Goal: Task Accomplishment & Management: Use online tool/utility

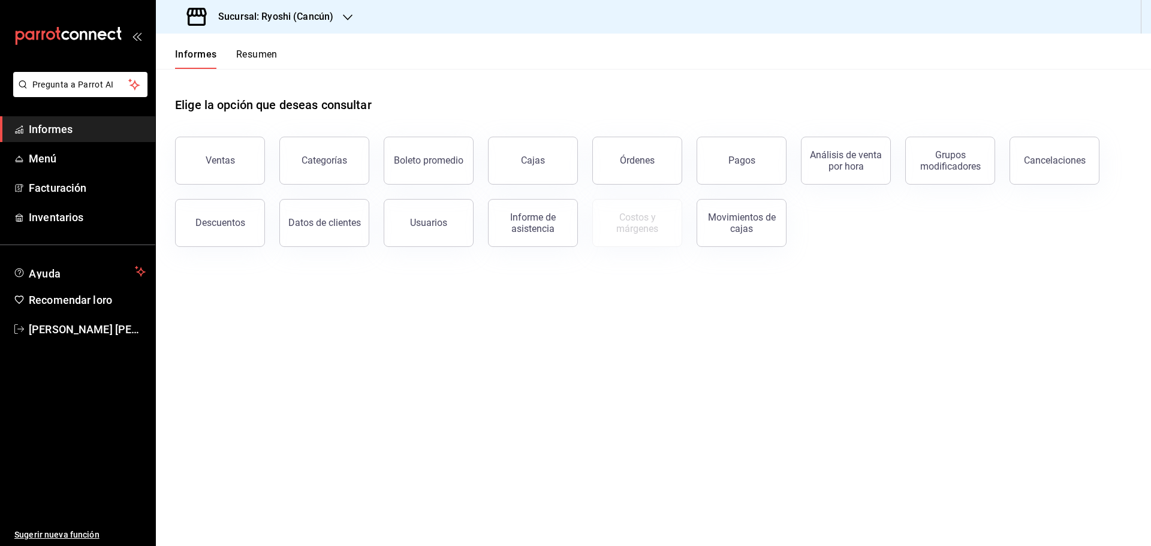
click at [341, 20] on div "Sucursal: Ryoshi (Cancún)" at bounding box center [262, 17] width 192 height 34
click at [239, 79] on font "Mochomos (Cancún)" at bounding box center [206, 79] width 80 height 10
click at [227, 143] on button "Ventas" at bounding box center [220, 161] width 90 height 48
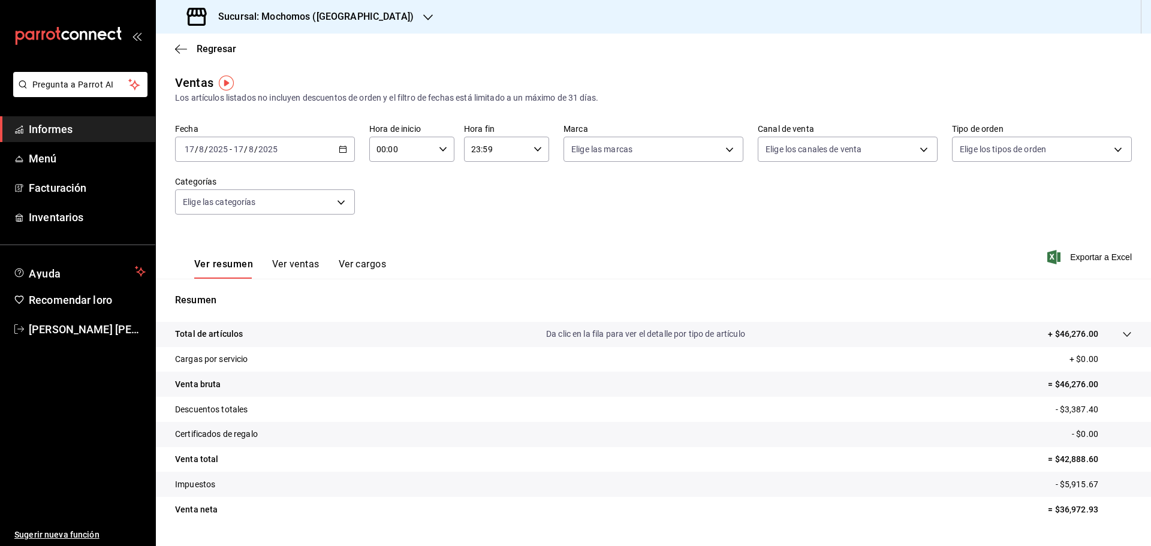
click at [439, 152] on icon "button" at bounding box center [443, 149] width 8 height 8
click at [387, 207] on font "05" at bounding box center [389, 204] width 10 height 10
type input "05:00"
click at [311, 264] on div at bounding box center [575, 273] width 1151 height 546
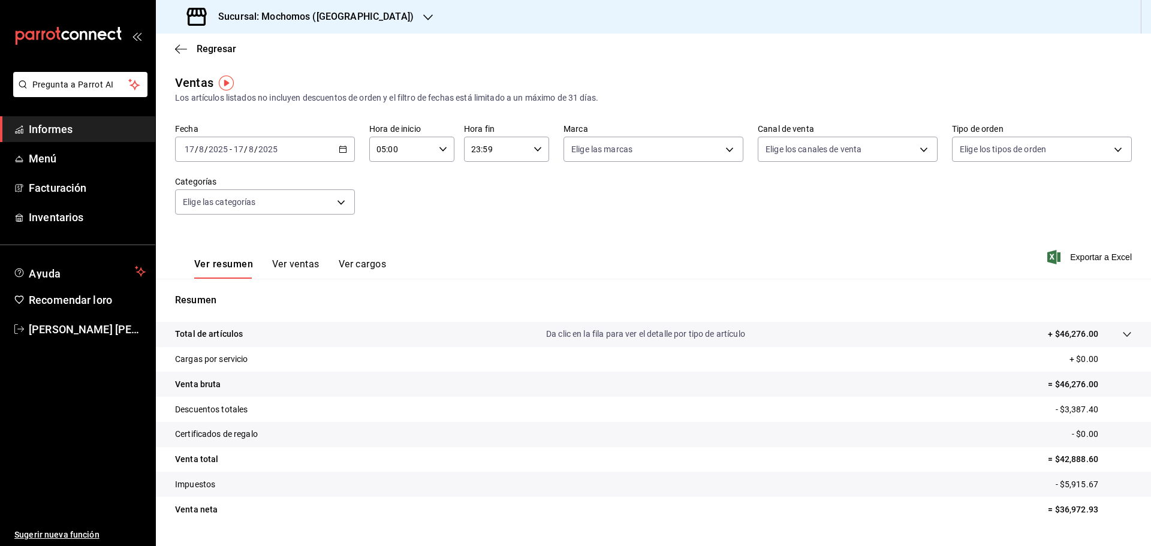
click at [311, 264] on font "Ver ventas" at bounding box center [295, 263] width 47 height 11
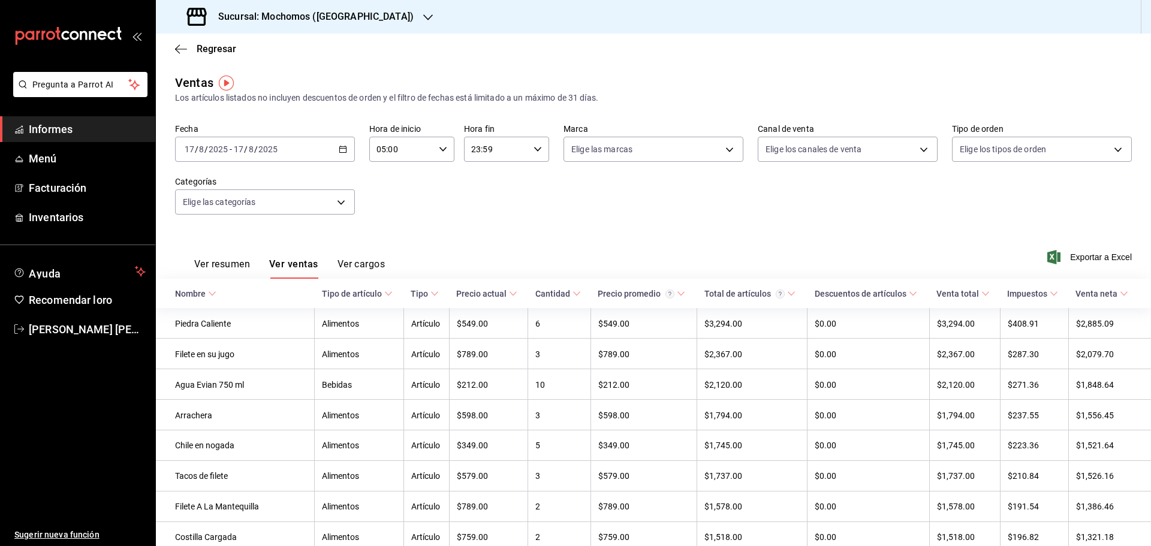
click at [61, 124] on font "Informes" at bounding box center [51, 129] width 44 height 13
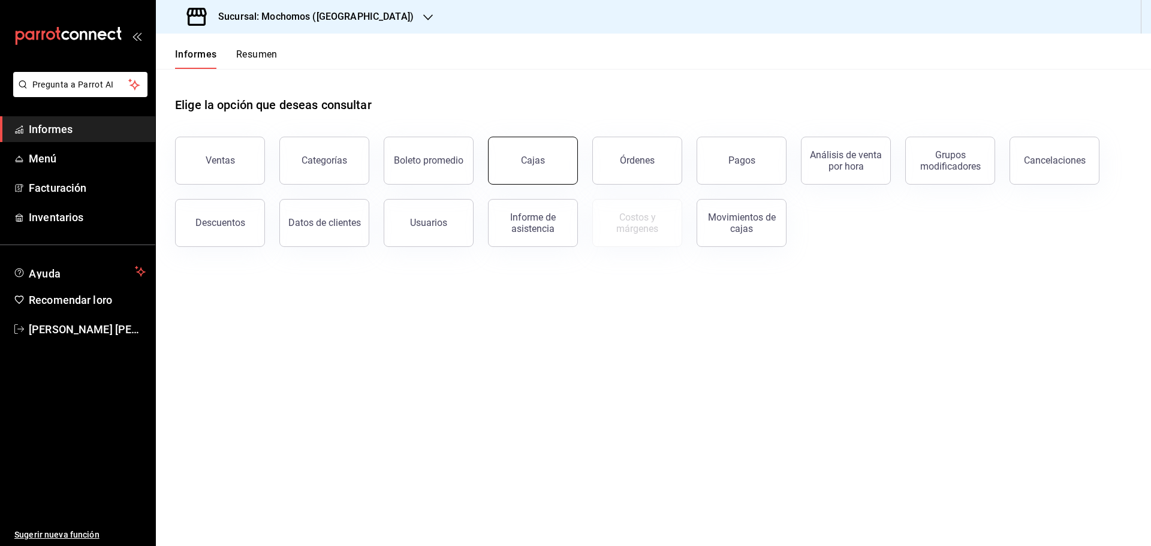
click at [528, 155] on font "Cajas" at bounding box center [533, 160] width 24 height 11
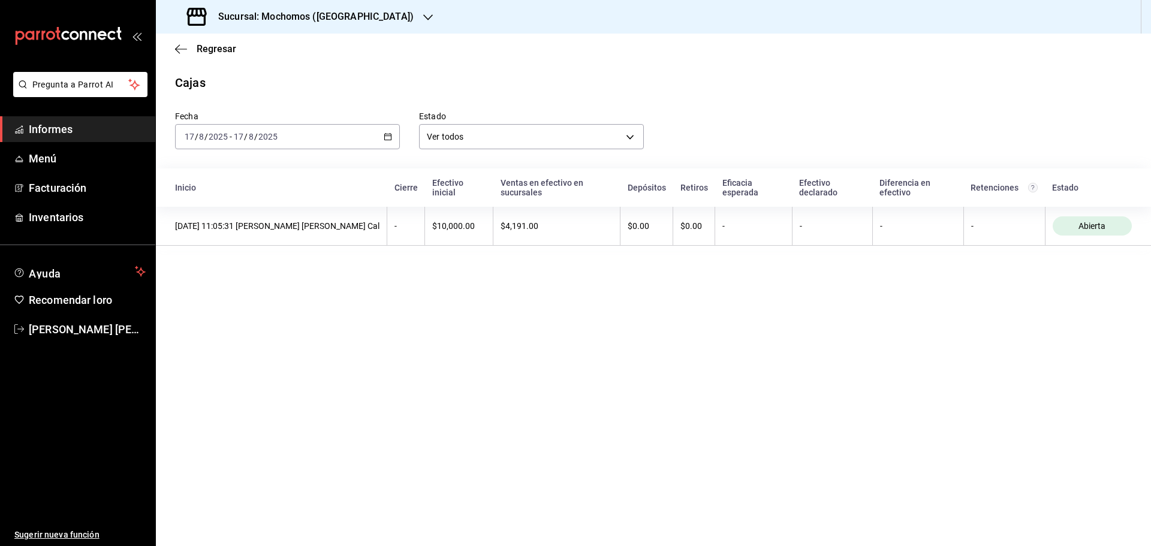
click at [65, 131] on font "Informes" at bounding box center [51, 129] width 44 height 13
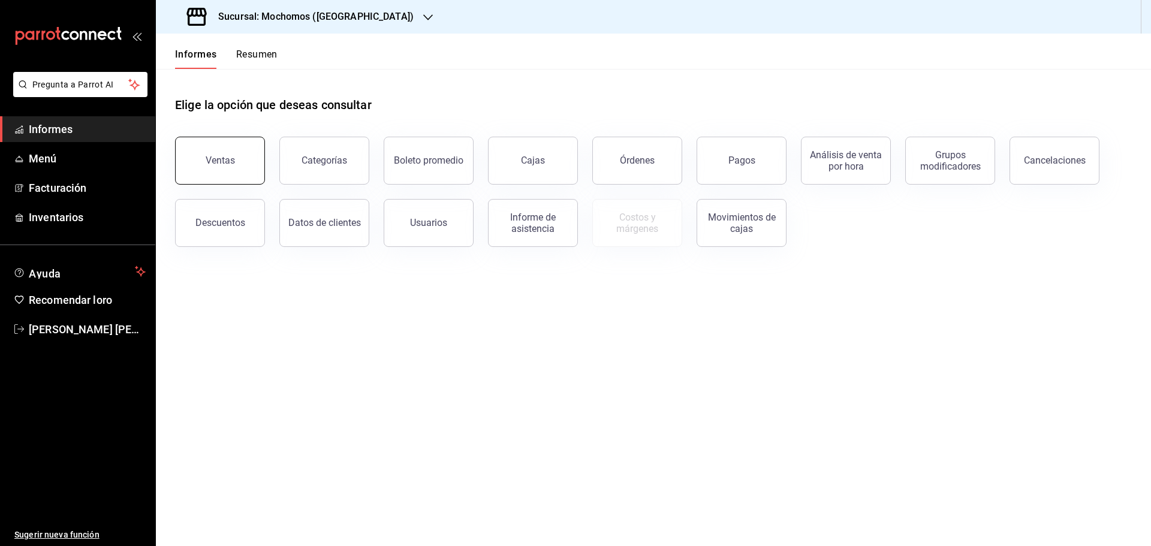
click at [228, 155] on font "Ventas" at bounding box center [220, 160] width 29 height 11
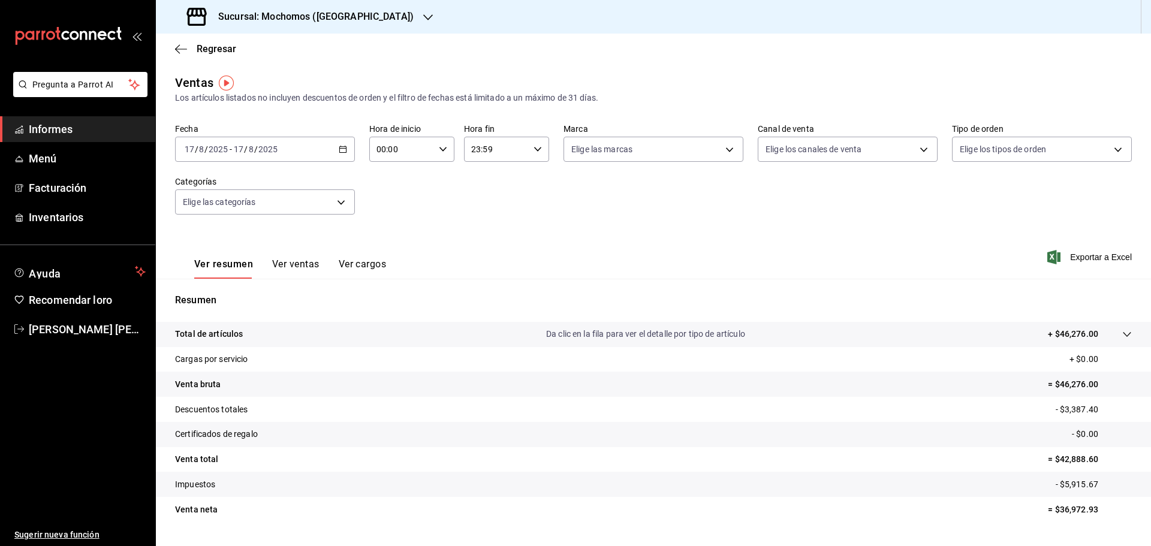
click at [290, 267] on font "Ver ventas" at bounding box center [295, 263] width 47 height 11
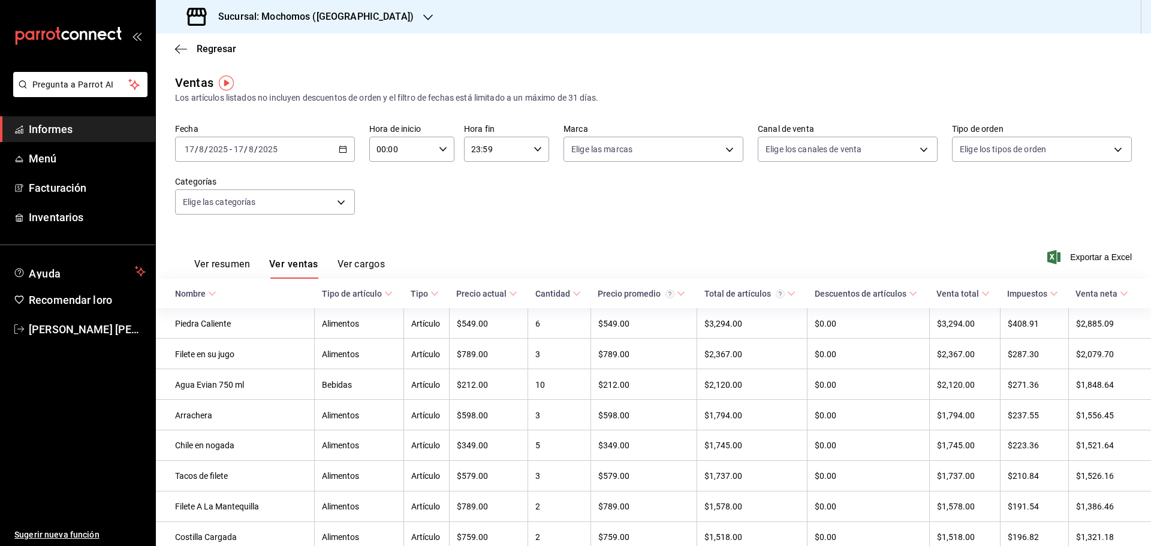
click at [65, 134] on font "Informes" at bounding box center [51, 129] width 44 height 13
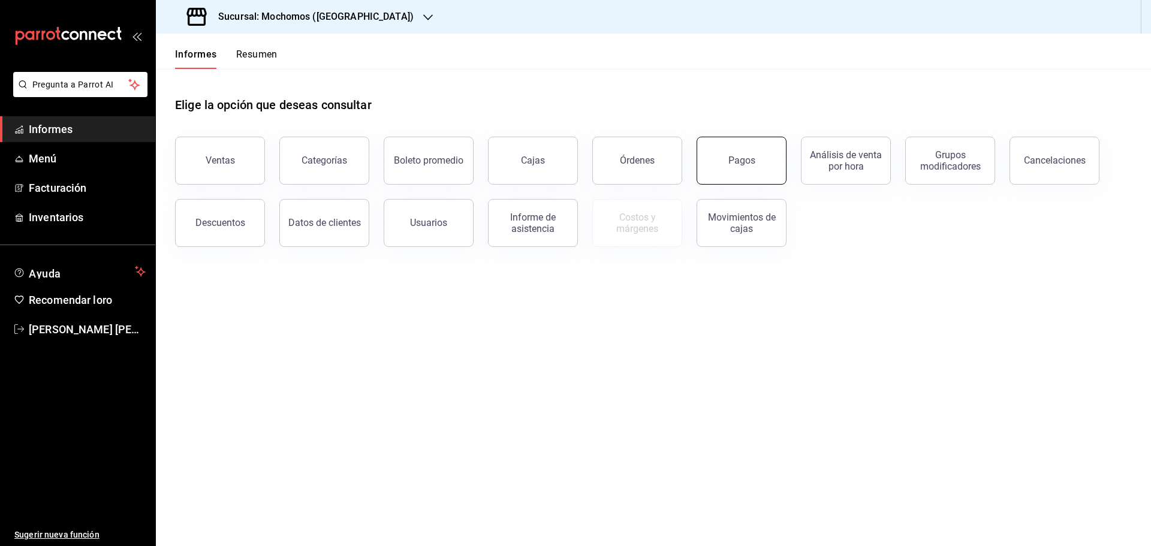
click at [749, 172] on button "Pagos" at bounding box center [742, 161] width 90 height 48
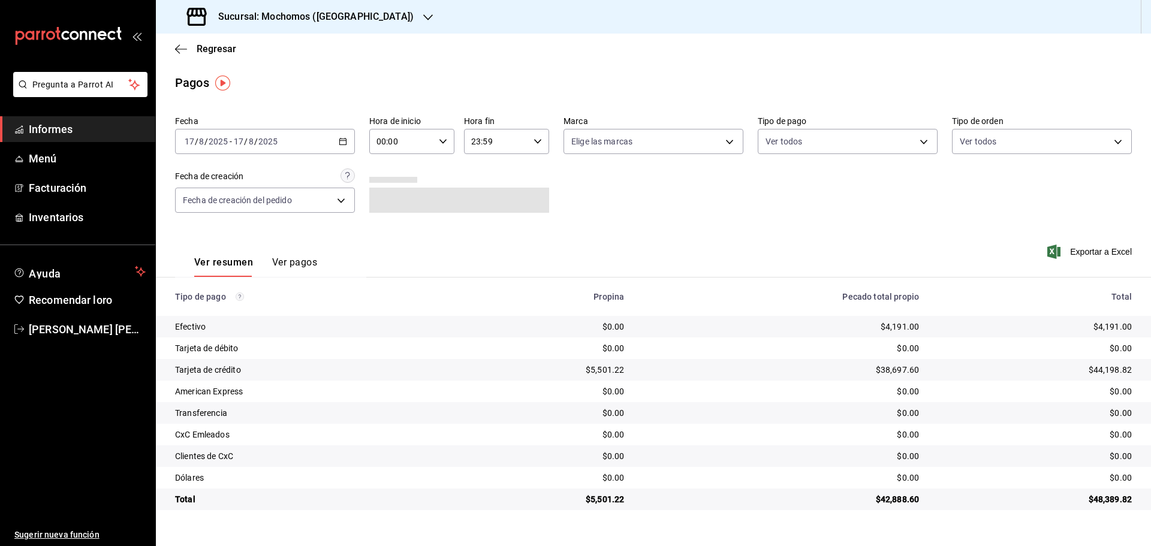
click at [446, 143] on icon "button" at bounding box center [443, 141] width 8 height 8
click at [394, 203] on button "05" at bounding box center [391, 196] width 38 height 24
type input "05:00"
click at [702, 219] on div at bounding box center [575, 273] width 1151 height 546
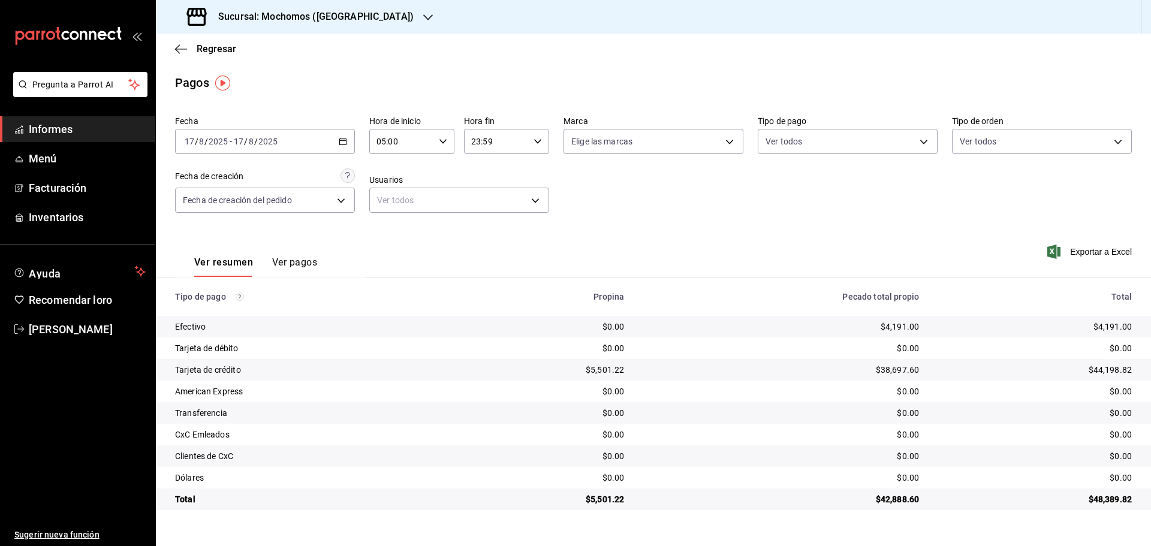
click at [344, 16] on font "Sucursal: Mochomos ([GEOGRAPHIC_DATA])" at bounding box center [316, 16] width 196 height 11
click at [241, 56] on div "Ryoshi ([GEOGRAPHIC_DATA])" at bounding box center [246, 52] width 161 height 13
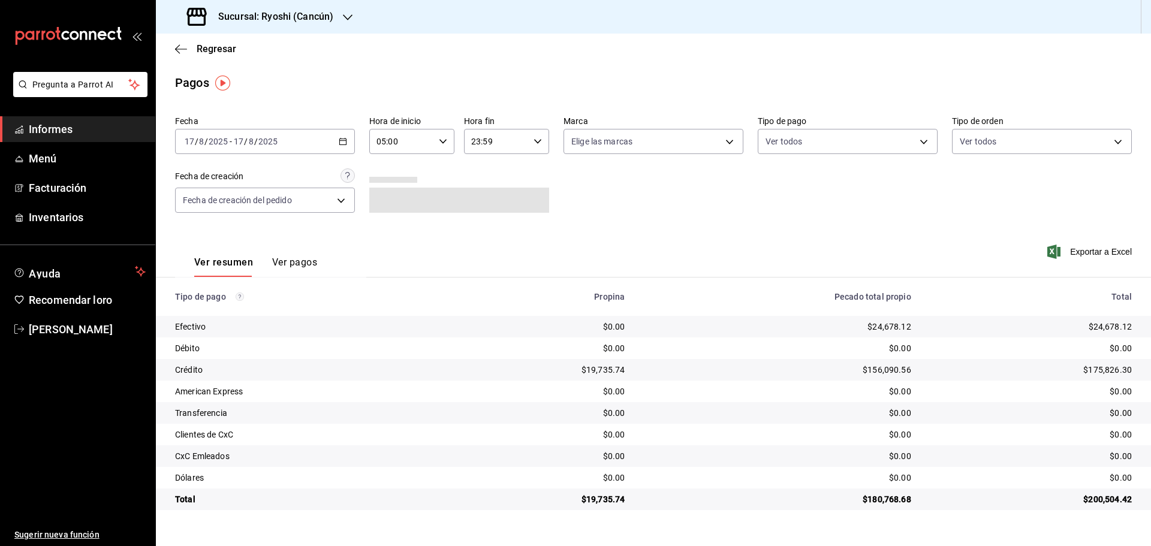
click at [344, 143] on icon "button" at bounding box center [343, 141] width 8 height 8
click at [240, 315] on font "Rango de fechas" at bounding box center [217, 313] width 64 height 10
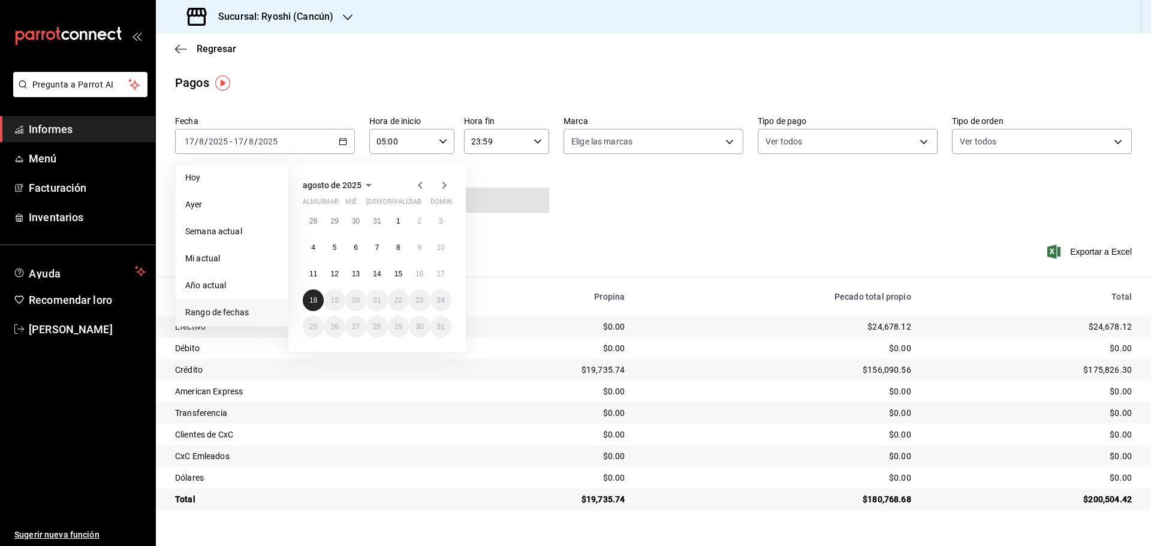
click at [317, 301] on font "18" at bounding box center [313, 300] width 8 height 8
click at [443, 273] on font "17" at bounding box center [441, 274] width 8 height 8
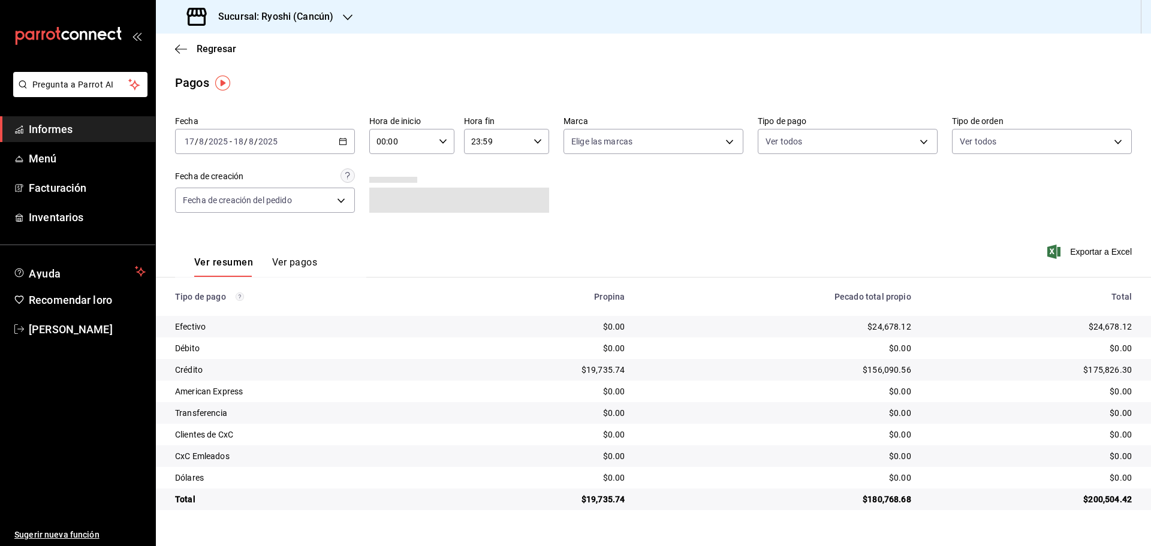
click at [543, 145] on div "23:59 Hora fin" at bounding box center [506, 141] width 85 height 25
click at [447, 140] on div at bounding box center [575, 273] width 1151 height 546
click at [447, 140] on icon "button" at bounding box center [443, 141] width 8 height 8
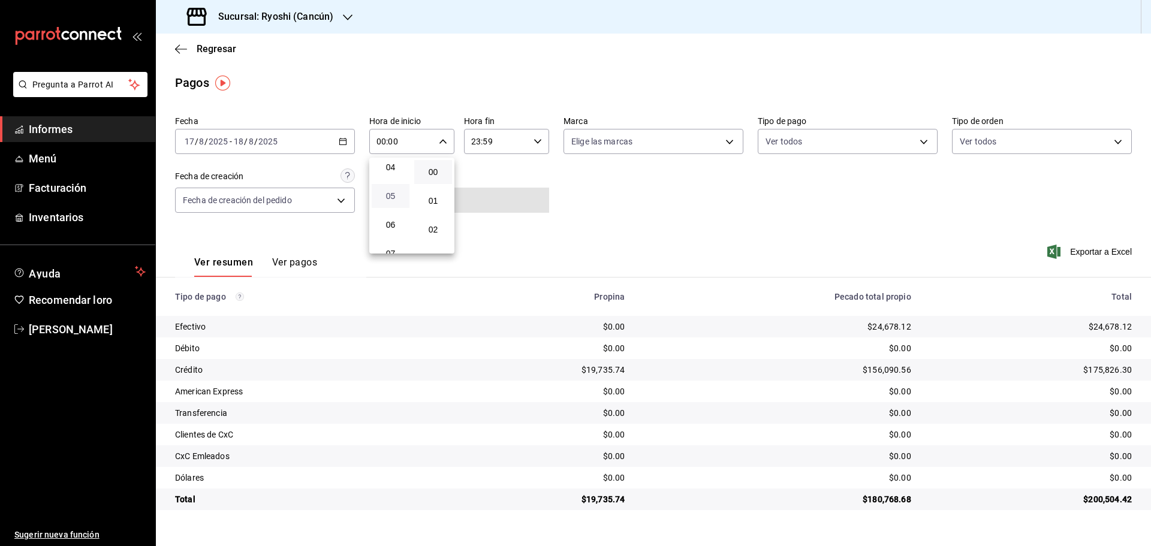
click at [396, 195] on span "05" at bounding box center [390, 196] width 23 height 10
type input "05:00"
click at [540, 141] on div at bounding box center [575, 273] width 1151 height 546
click at [540, 141] on \(Stroke\) "button" at bounding box center [537, 141] width 7 height 4
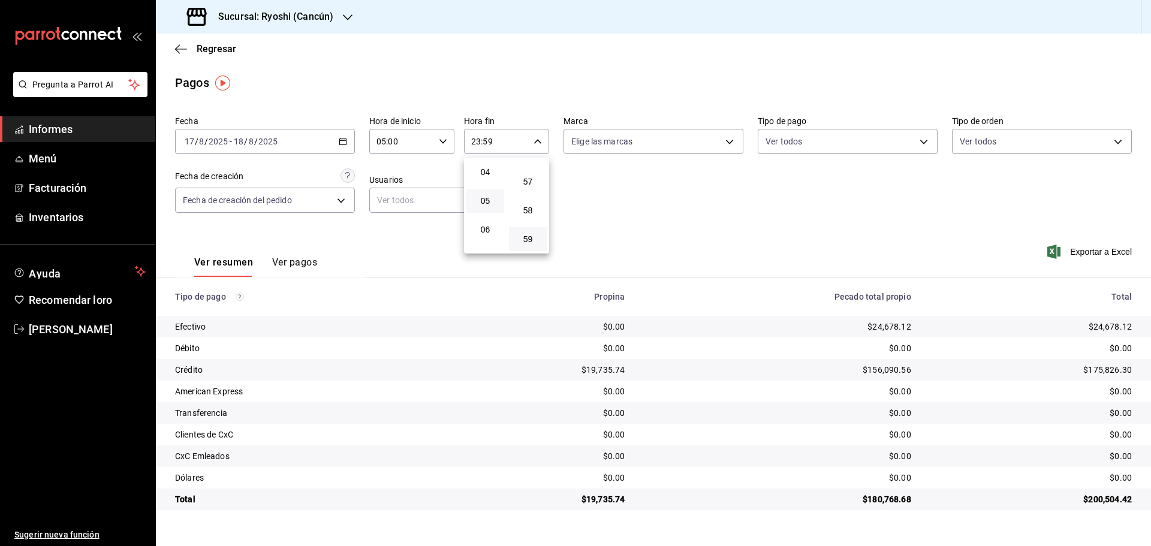
click at [487, 206] on button "05" at bounding box center [486, 201] width 38 height 24
type input "05:59"
click at [625, 209] on div at bounding box center [575, 273] width 1151 height 546
click at [658, 242] on div "Ver resumen Ver pagos Exportar a Excel" at bounding box center [654, 259] width 996 height 64
click at [629, 254] on div "Ver resumen Ver pagos Exportar a Excel" at bounding box center [654, 259] width 996 height 64
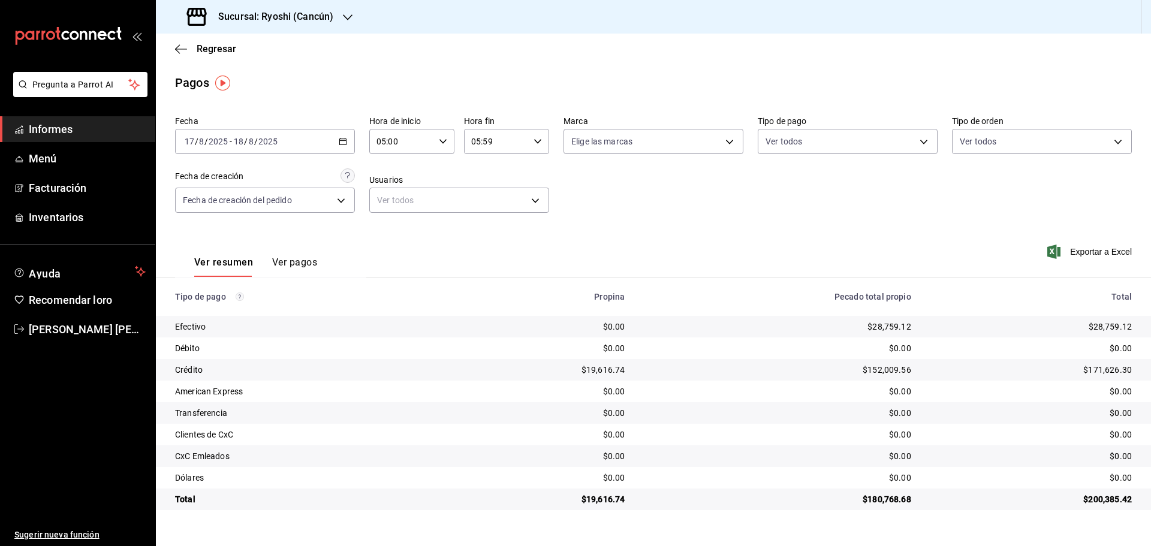
click at [639, 368] on td "$152,009.56" at bounding box center [778, 370] width 286 height 22
click at [56, 133] on font "Informes" at bounding box center [51, 129] width 44 height 13
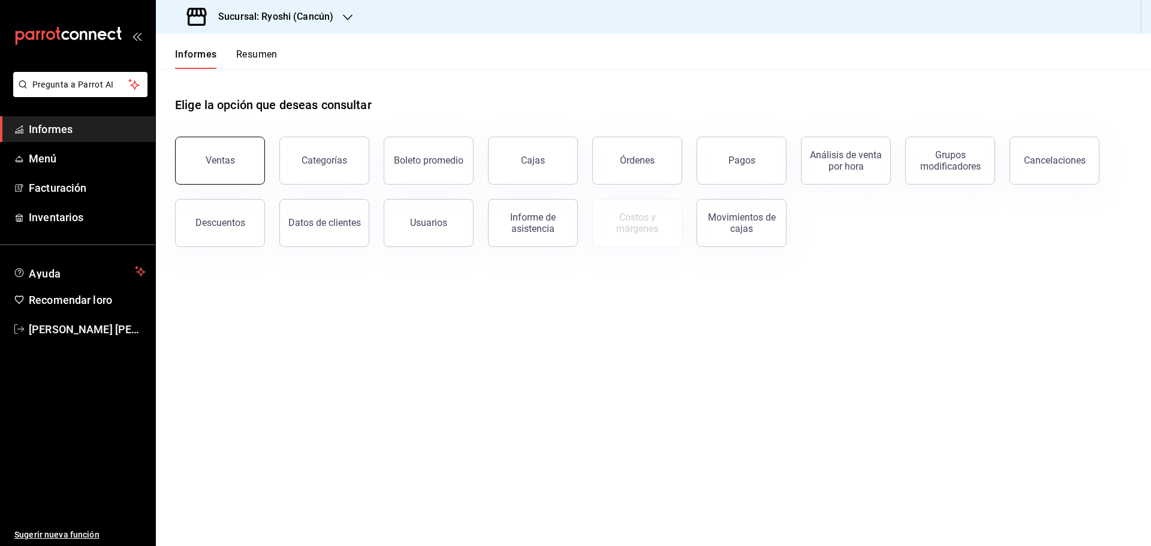
click at [228, 148] on button "Ventas" at bounding box center [220, 161] width 90 height 48
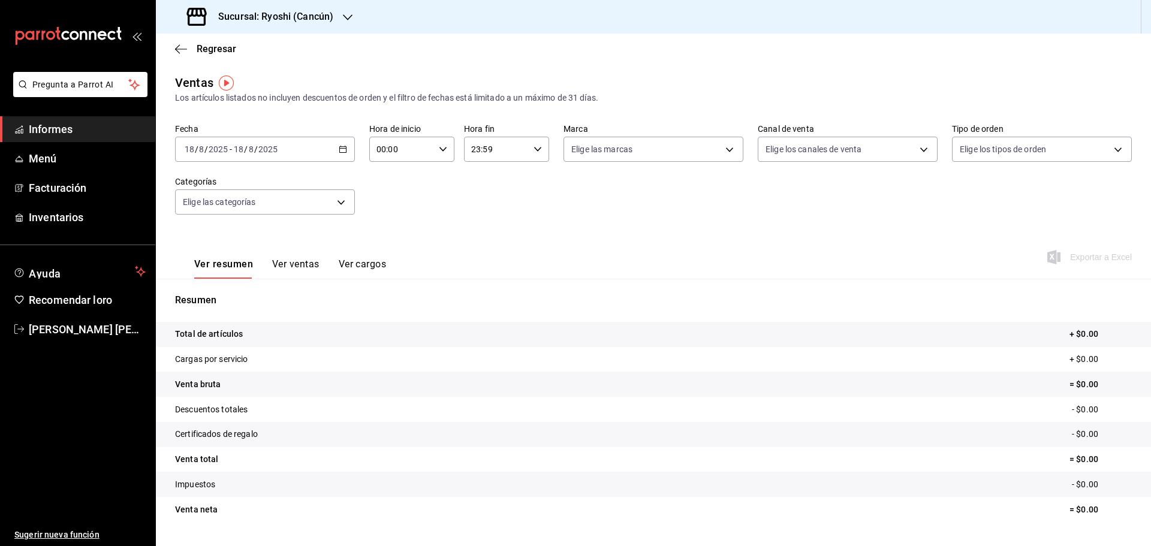
click at [341, 150] on icon "button" at bounding box center [343, 149] width 8 height 8
click at [219, 291] on font "Rango de fechas" at bounding box center [217, 293] width 64 height 10
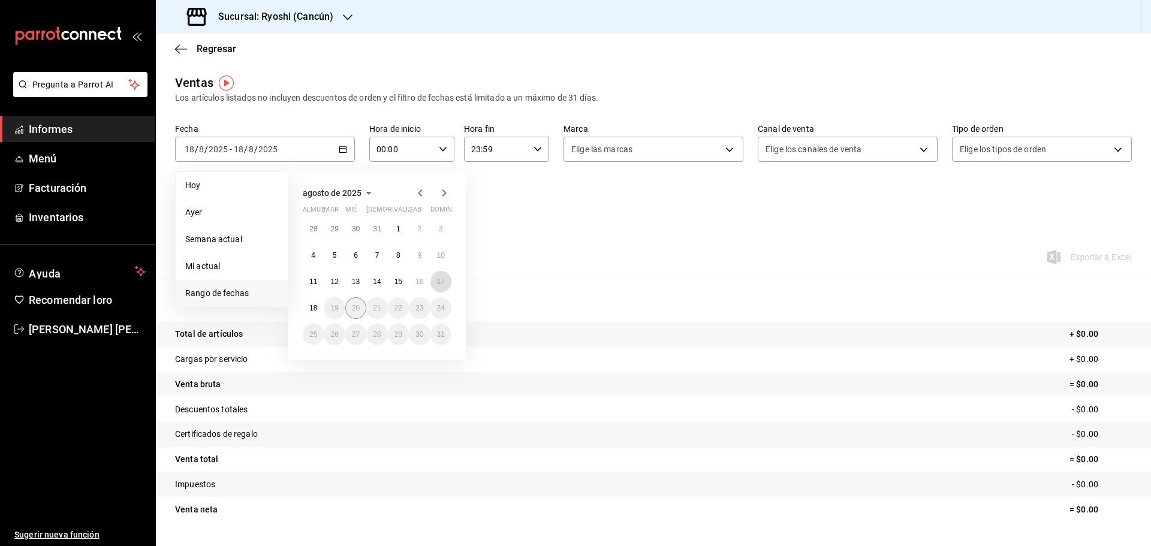
drag, startPoint x: 435, startPoint y: 284, endPoint x: 347, endPoint y: 302, distance: 90.0
click at [436, 284] on button "17" at bounding box center [441, 282] width 21 height 22
click at [317, 307] on font "18" at bounding box center [313, 308] width 8 height 8
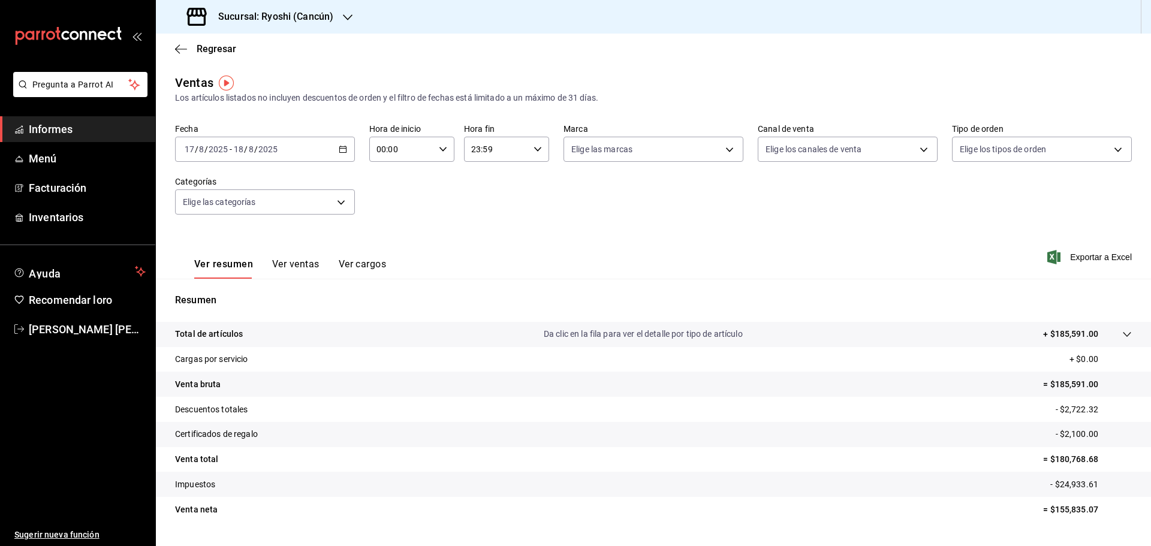
click at [440, 148] on icon "button" at bounding box center [443, 149] width 8 height 8
click at [391, 209] on button "05" at bounding box center [389, 204] width 38 height 24
type input "05:00"
click at [534, 149] on div at bounding box center [575, 273] width 1151 height 546
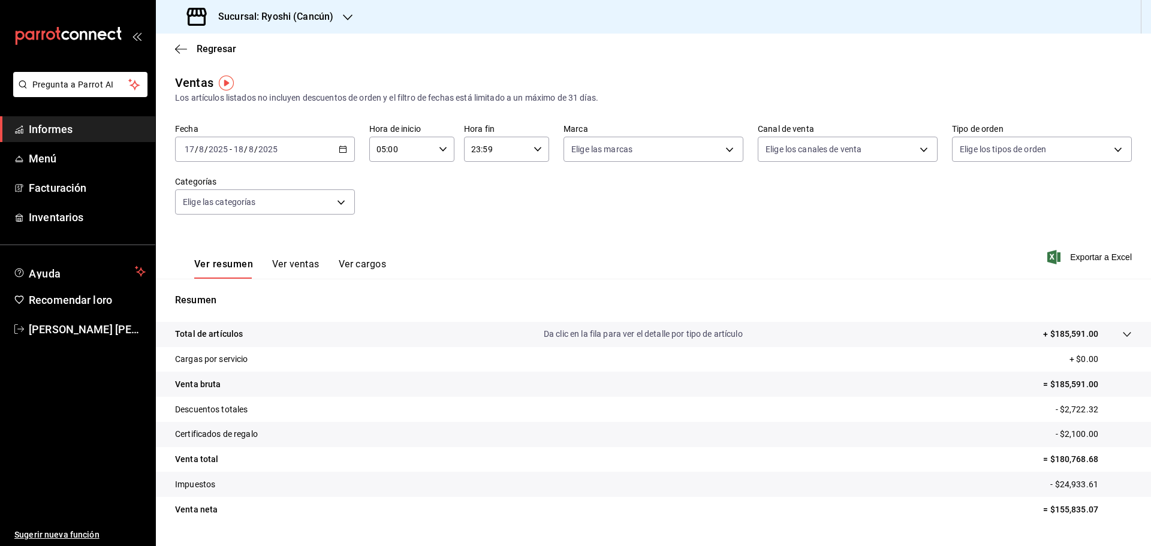
click at [534, 149] on icon "button" at bounding box center [538, 149] width 8 height 8
click at [486, 200] on button "05" at bounding box center [483, 209] width 38 height 24
type input "05:59"
click at [302, 270] on div at bounding box center [575, 273] width 1151 height 546
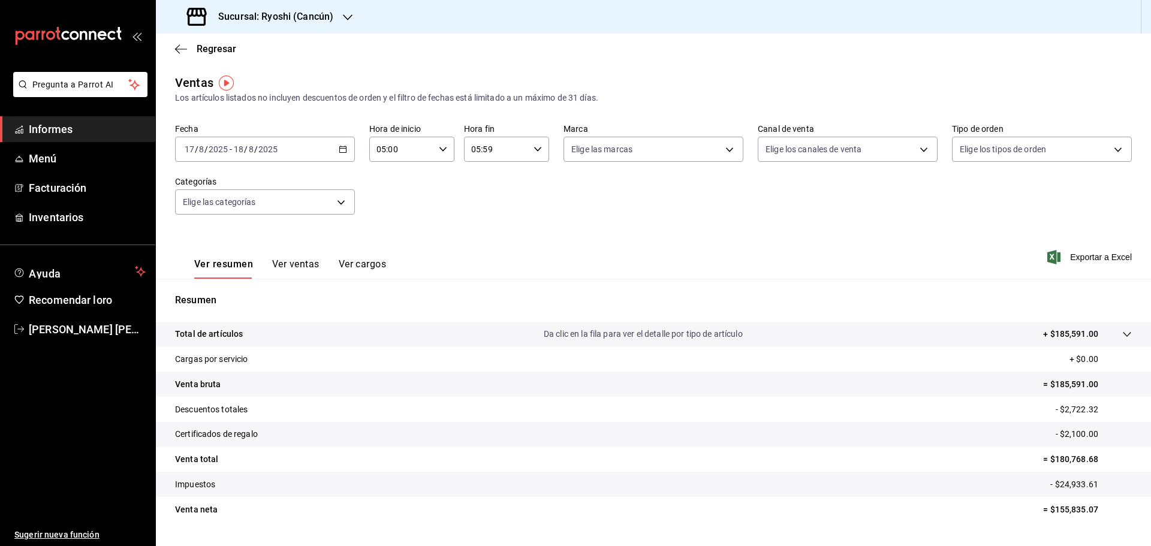
click at [301, 265] on font "Ver ventas" at bounding box center [295, 263] width 47 height 11
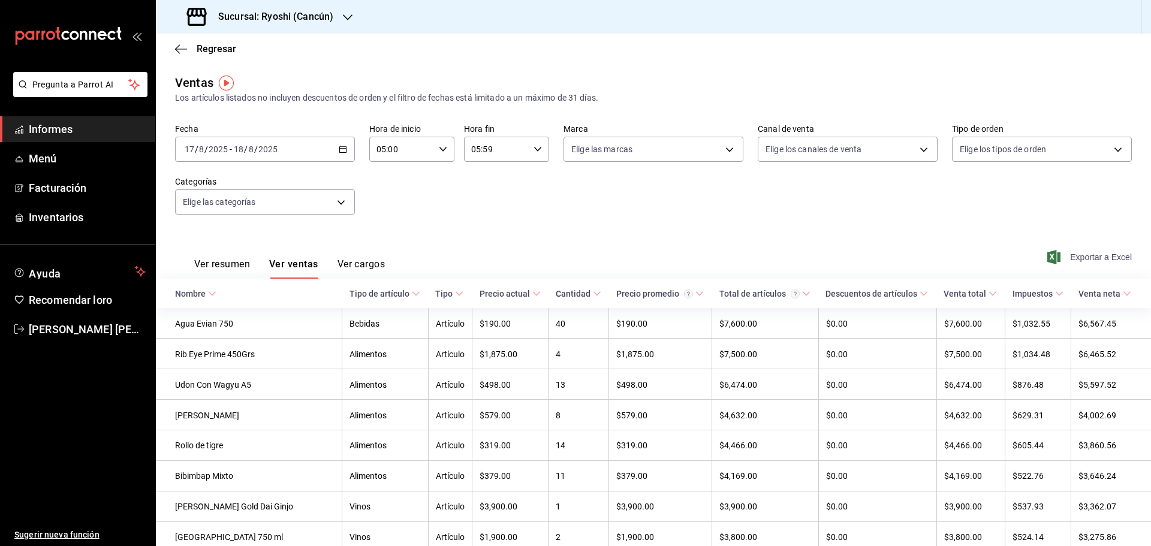
click at [1071, 253] on font "Exportar a Excel" at bounding box center [1102, 257] width 62 height 10
click at [336, 154] on div "2025-08-17 17 / 8 / 2025 - 2025-08-18 18 / 8 / 2025" at bounding box center [265, 149] width 180 height 25
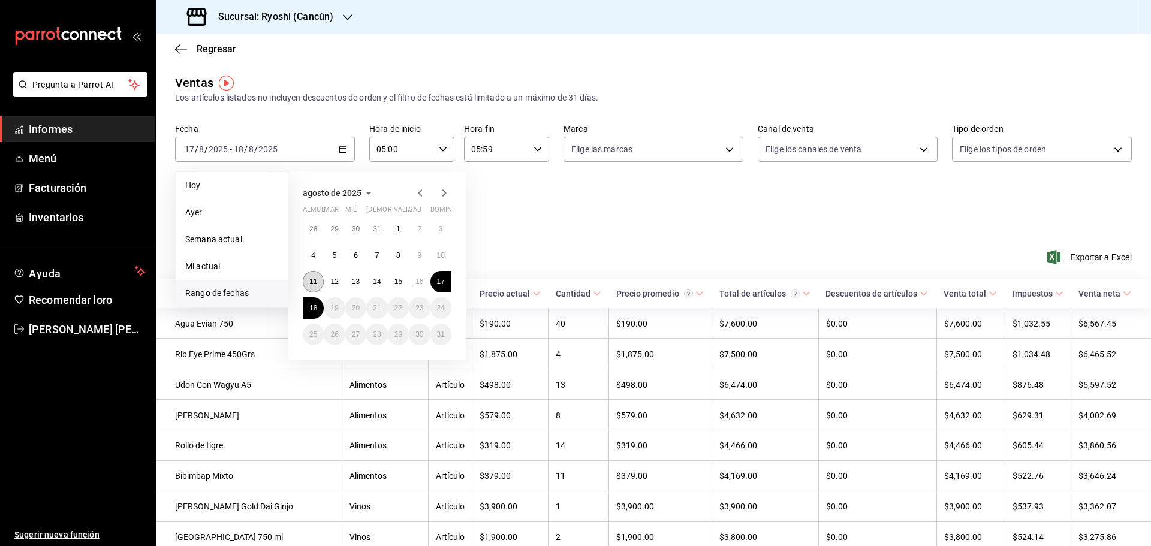
click at [318, 279] on button "11" at bounding box center [313, 282] width 21 height 22
click at [321, 308] on button "18" at bounding box center [313, 308] width 21 height 22
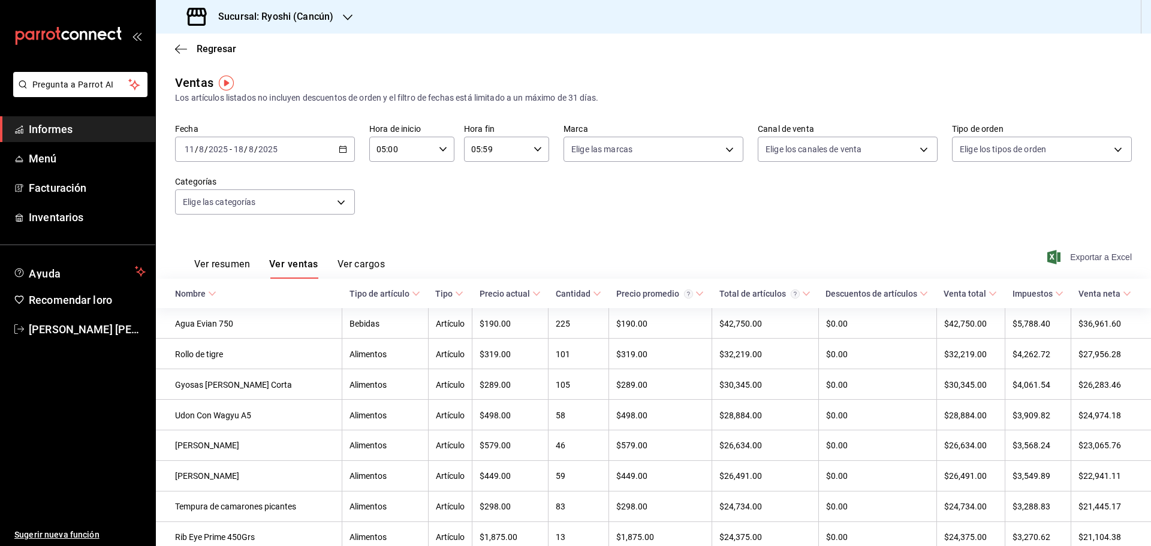
click at [1083, 255] on font "Exportar a Excel" at bounding box center [1102, 257] width 62 height 10
click at [335, 18] on div "Sucursal: Ryoshi (Cancún)" at bounding box center [262, 17] width 192 height 34
click at [245, 79] on font "Mochomos (Cancún)" at bounding box center [206, 79] width 80 height 10
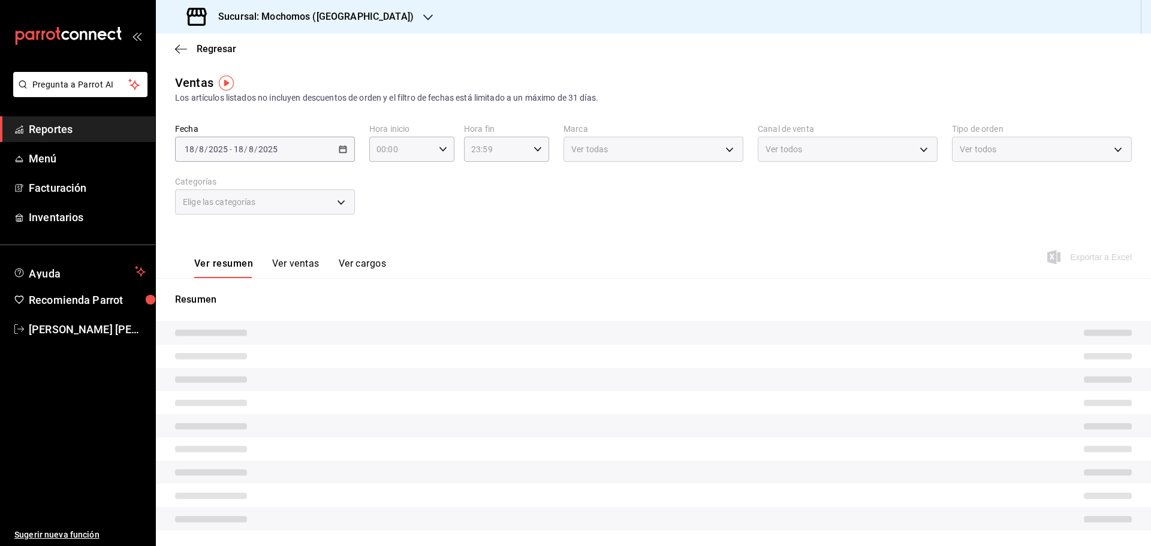
type input "05:00"
type input "05:59"
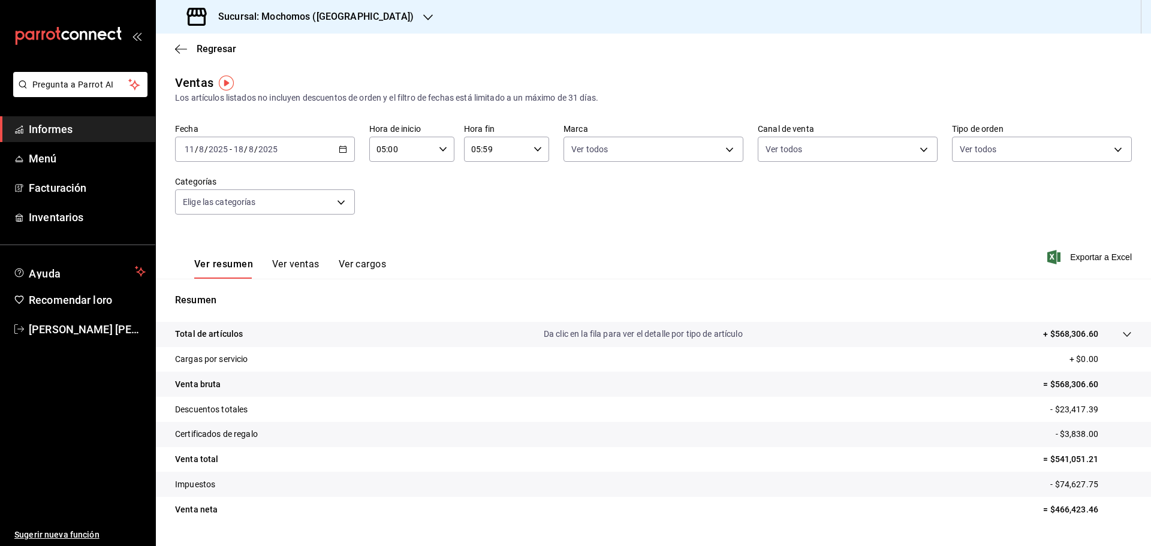
click at [342, 151] on icon "button" at bounding box center [343, 149] width 8 height 8
click at [250, 290] on span "Rango de fechas" at bounding box center [231, 293] width 93 height 13
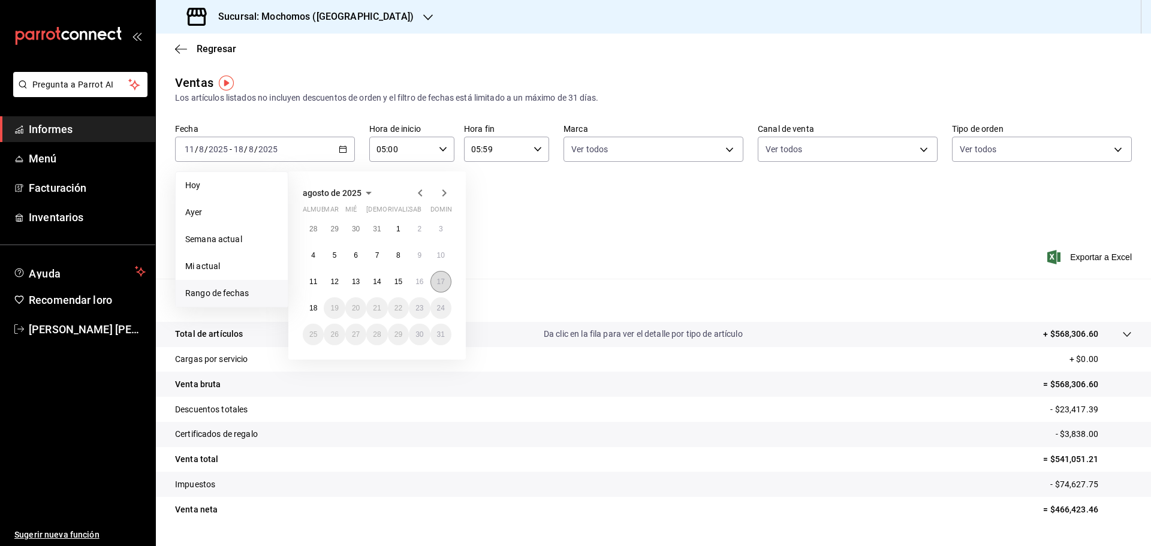
click at [441, 283] on font "17" at bounding box center [441, 282] width 8 height 8
click at [316, 307] on font "18" at bounding box center [313, 308] width 8 height 8
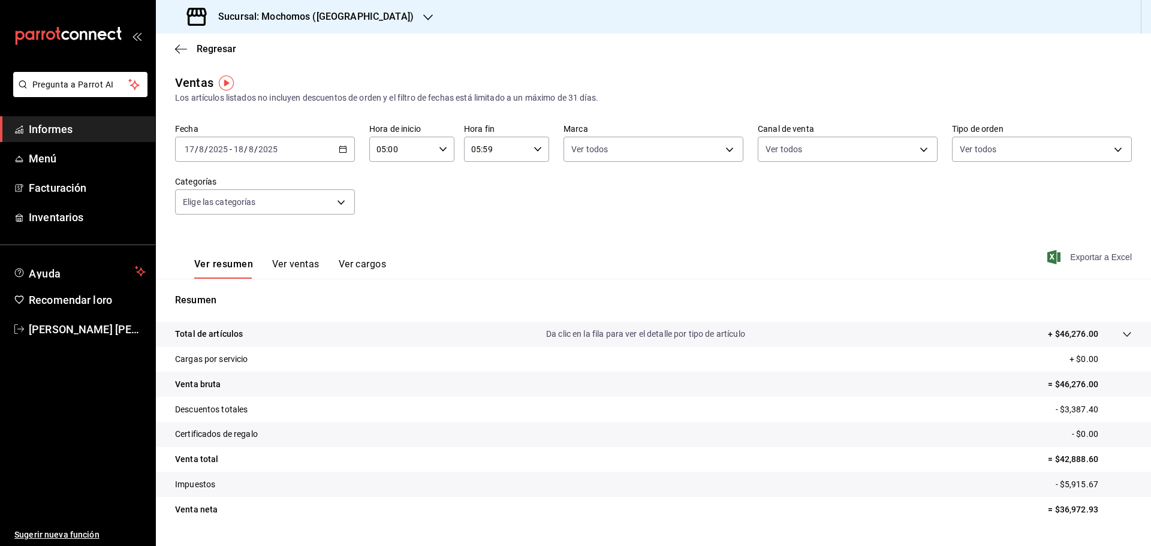
click at [1091, 258] on font "Exportar a Excel" at bounding box center [1102, 257] width 62 height 10
click at [231, 155] on div "2025-08-17 17 / 8 / 2025 - 2025-08-18 18 / 8 / 2025" at bounding box center [265, 149] width 180 height 25
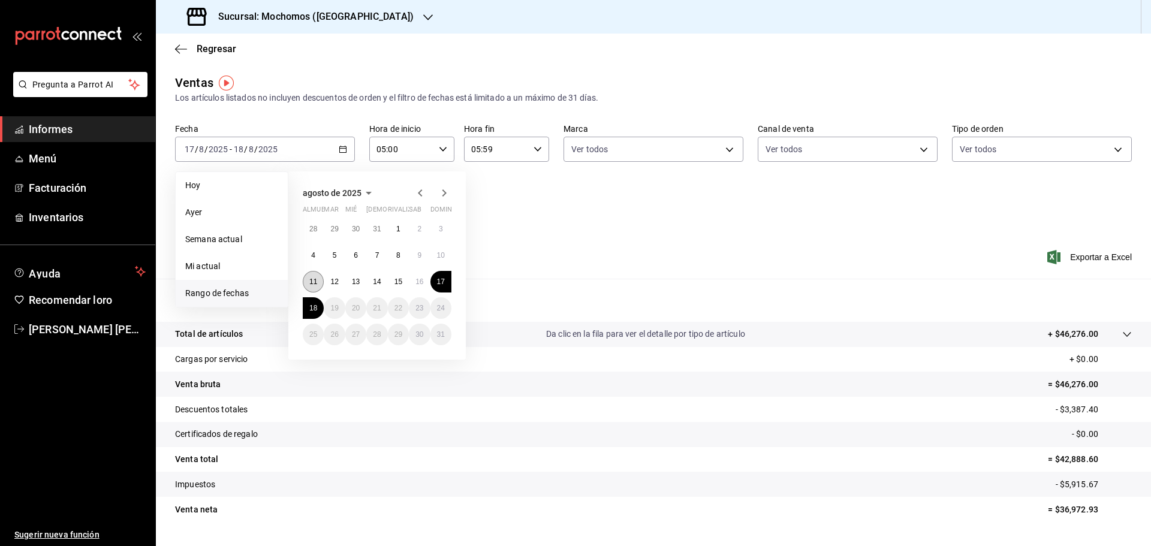
click at [313, 285] on font "11" at bounding box center [313, 282] width 8 height 8
click at [318, 306] on button "18" at bounding box center [313, 308] width 21 height 22
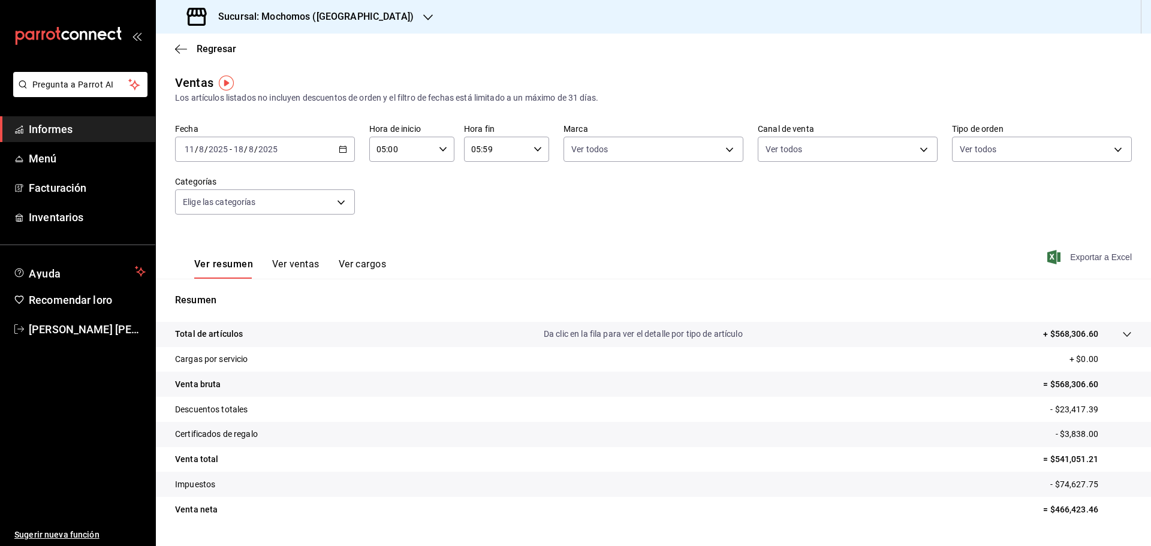
click at [1112, 254] on font "Exportar a Excel" at bounding box center [1102, 257] width 62 height 10
